Goal: Information Seeking & Learning: Learn about a topic

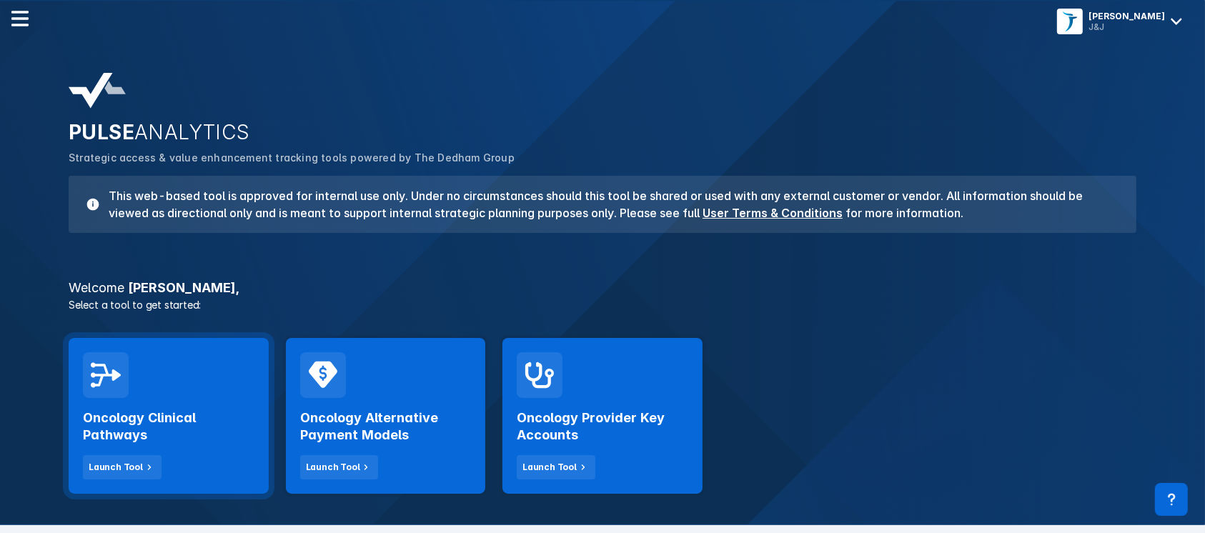
click at [135, 452] on div "Oncology Clinical Pathways Launch Tool" at bounding box center [169, 439] width 172 height 82
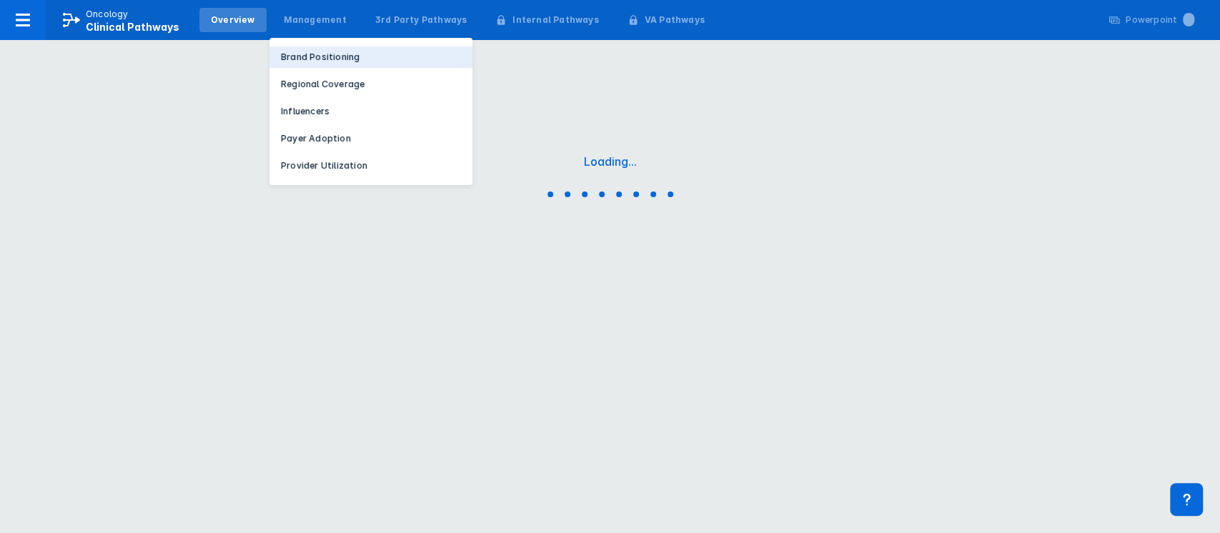
click at [315, 61] on p "Brand Positioning" at bounding box center [320, 57] width 79 height 13
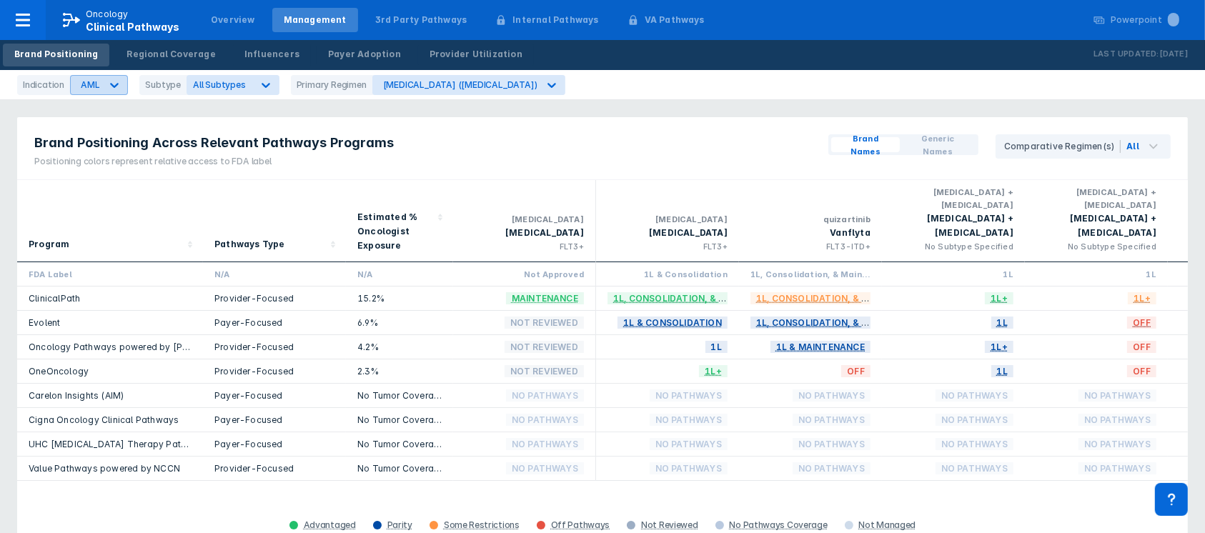
click at [110, 87] on icon at bounding box center [114, 85] width 14 height 14
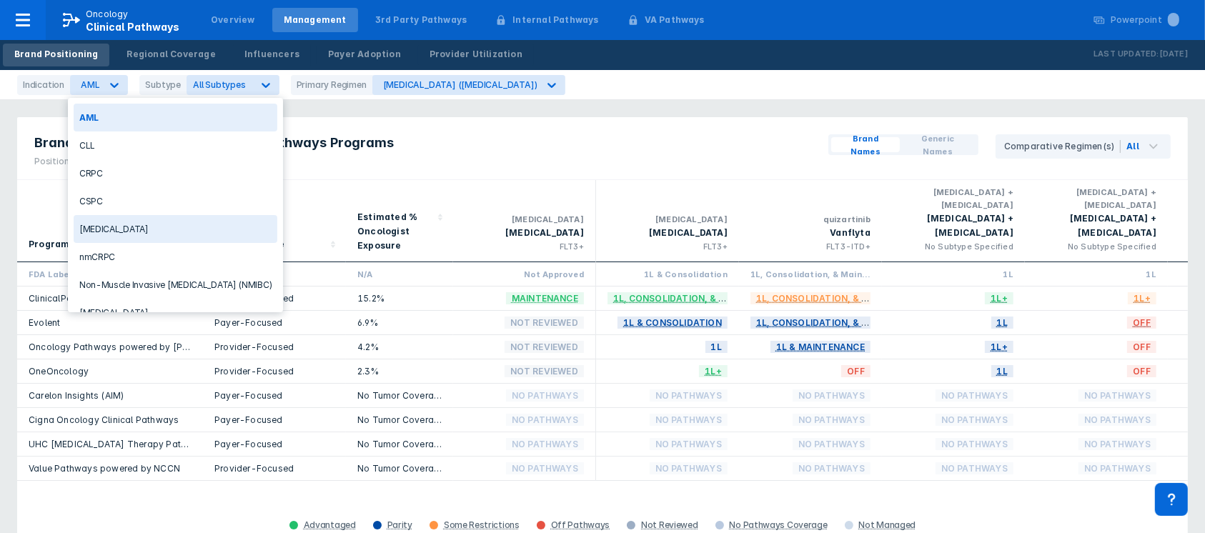
click at [169, 232] on div "[MEDICAL_DATA]" at bounding box center [176, 229] width 204 height 28
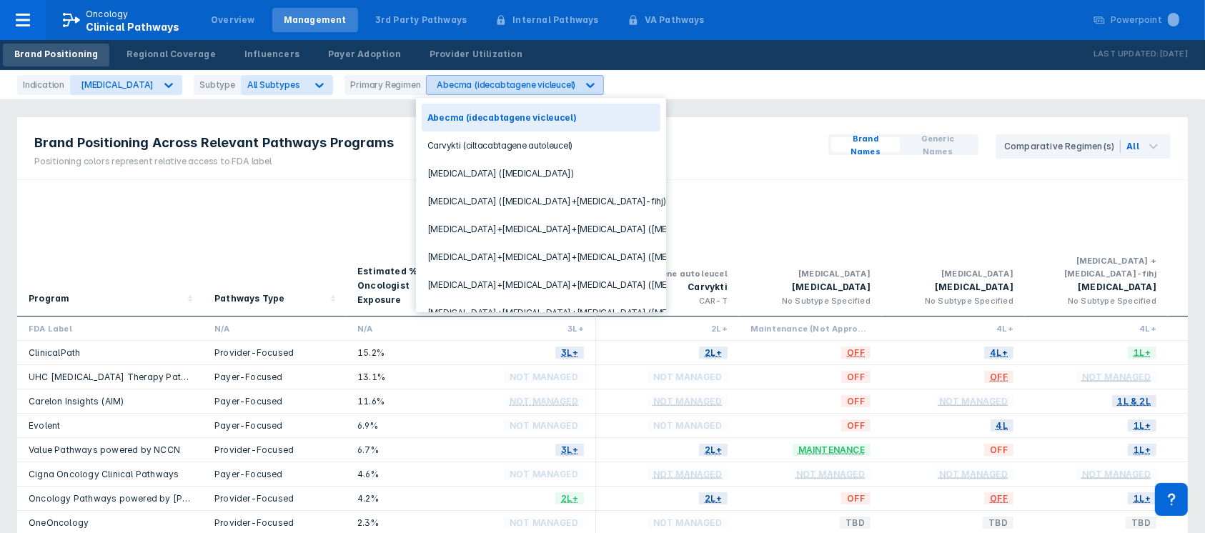
click at [583, 89] on div at bounding box center [591, 85] width 26 height 26
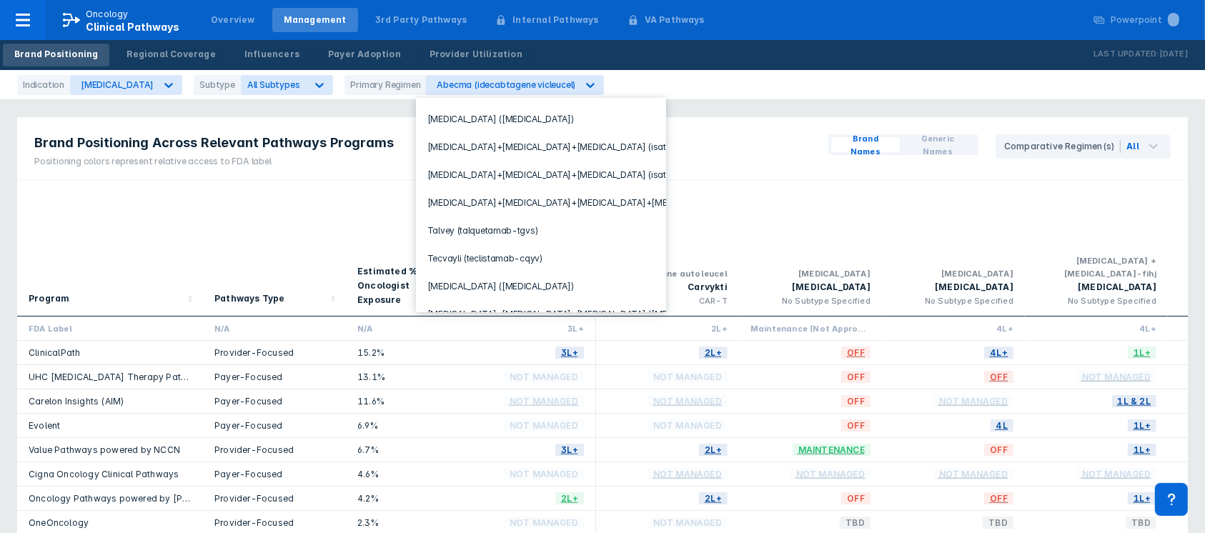
scroll to position [307, 0]
click at [528, 245] on div "Tecvayli (teclistamab-cqyv)" at bounding box center [541, 256] width 239 height 28
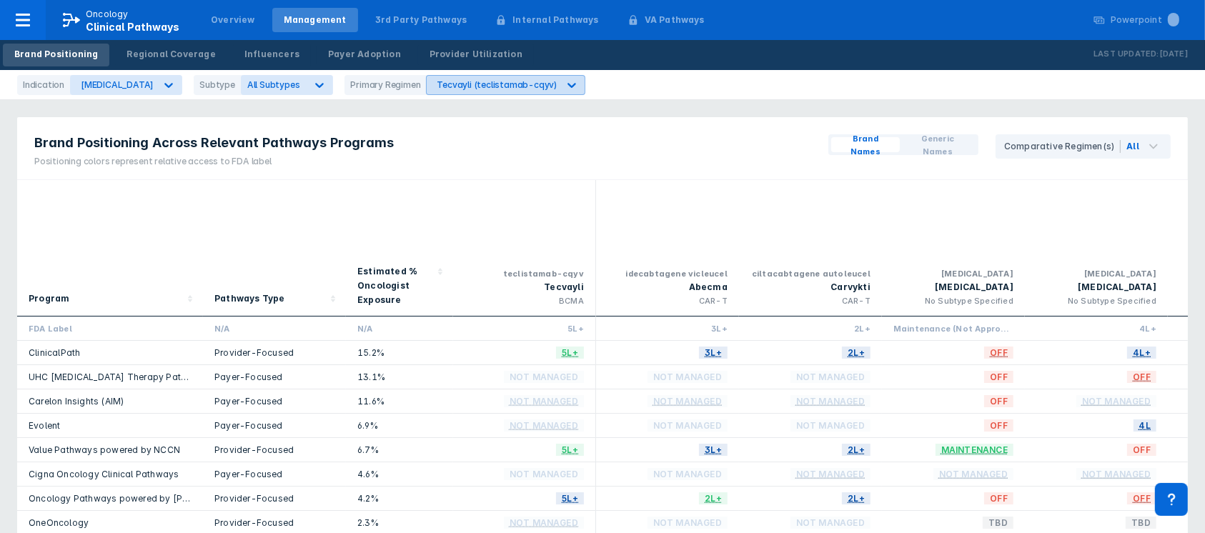
click at [563, 89] on div at bounding box center [572, 85] width 26 height 26
click at [766, 145] on div "Brand Positioning Across Relevant Pathways Programs Positioning colors represen…" at bounding box center [602, 148] width 1171 height 63
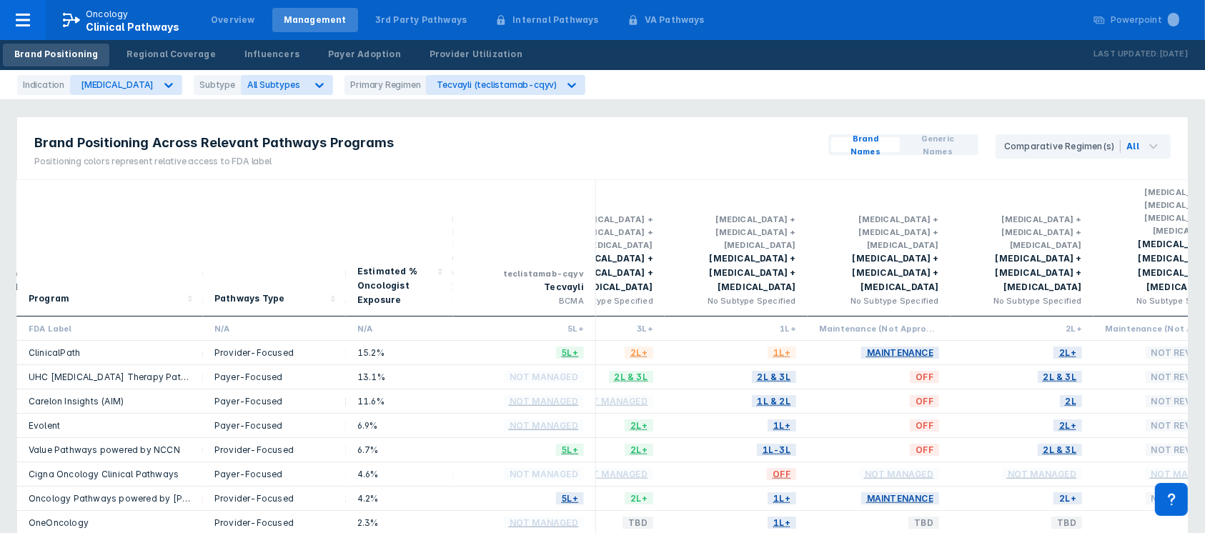
scroll to position [0, 929]
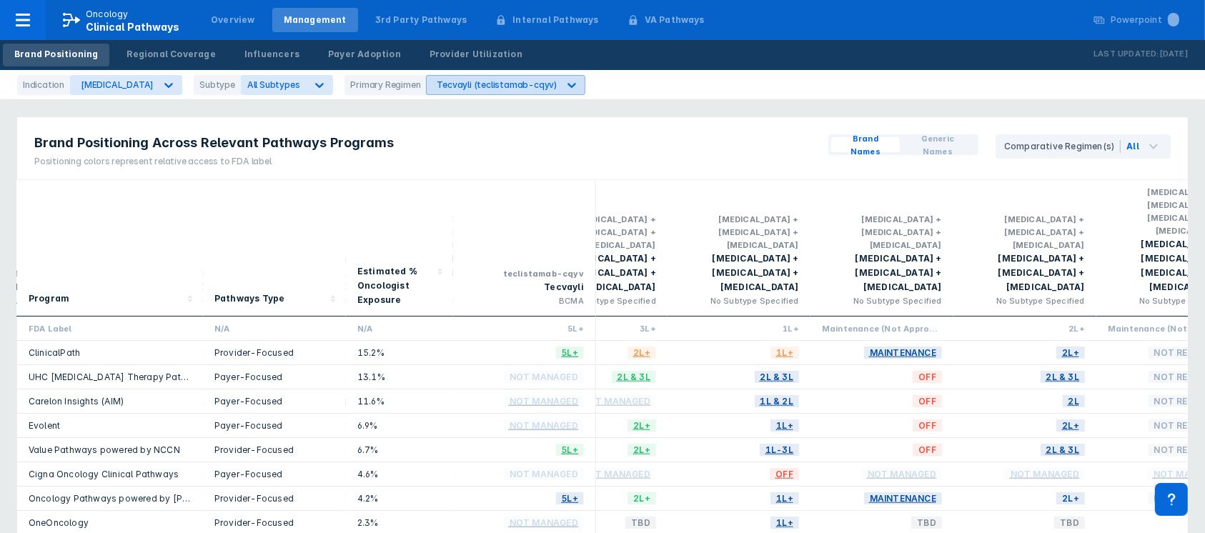
click at [565, 85] on icon at bounding box center [572, 85] width 14 height 14
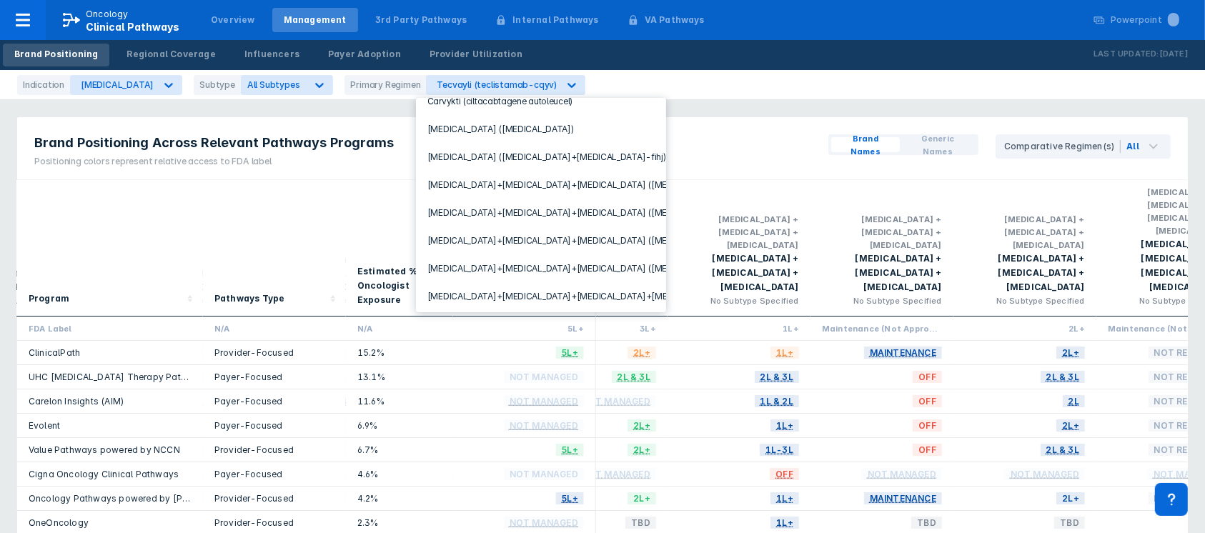
scroll to position [330, 0]
